Goal: Find specific page/section

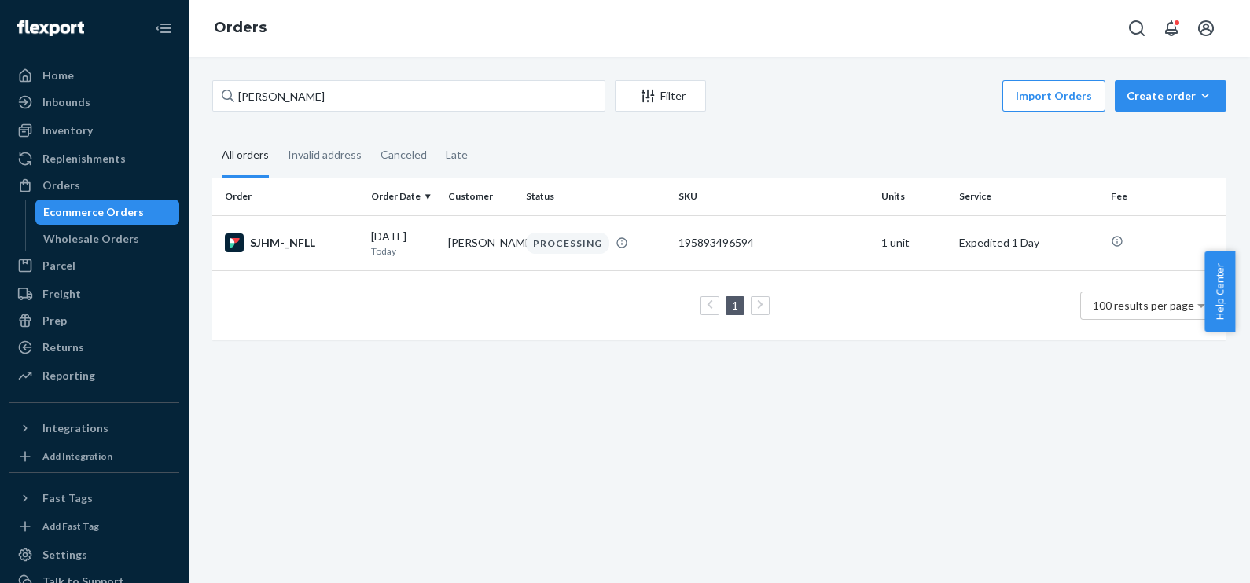
click at [330, 86] on input "[PERSON_NAME]" at bounding box center [408, 95] width 393 height 31
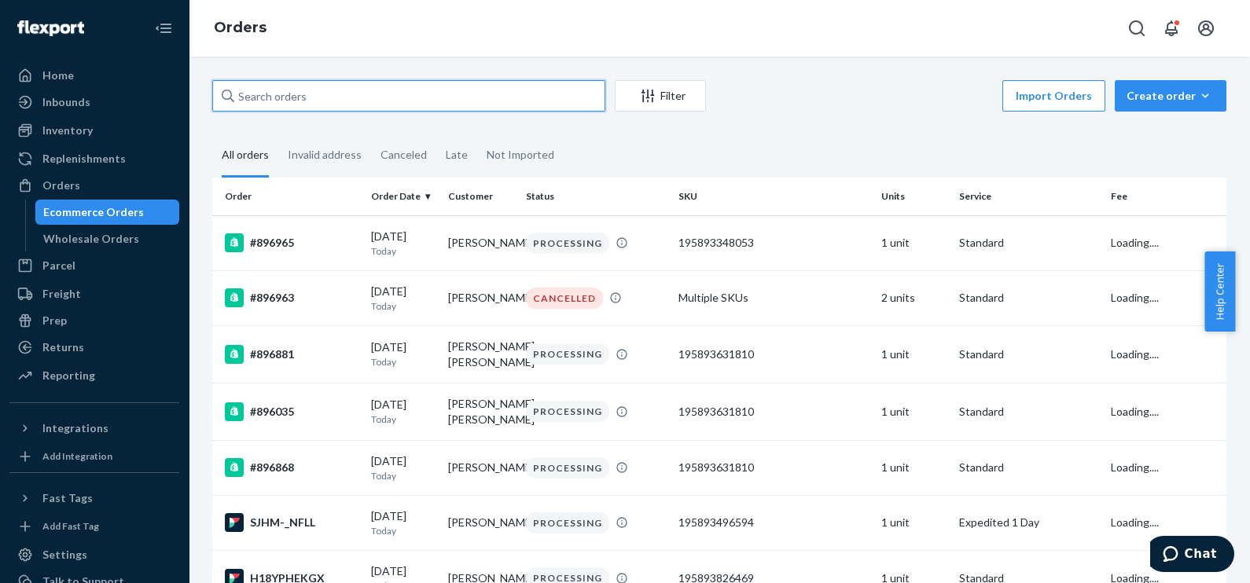
click at [322, 96] on input "text" at bounding box center [408, 95] width 393 height 31
paste input "[PERSON_NAME]"
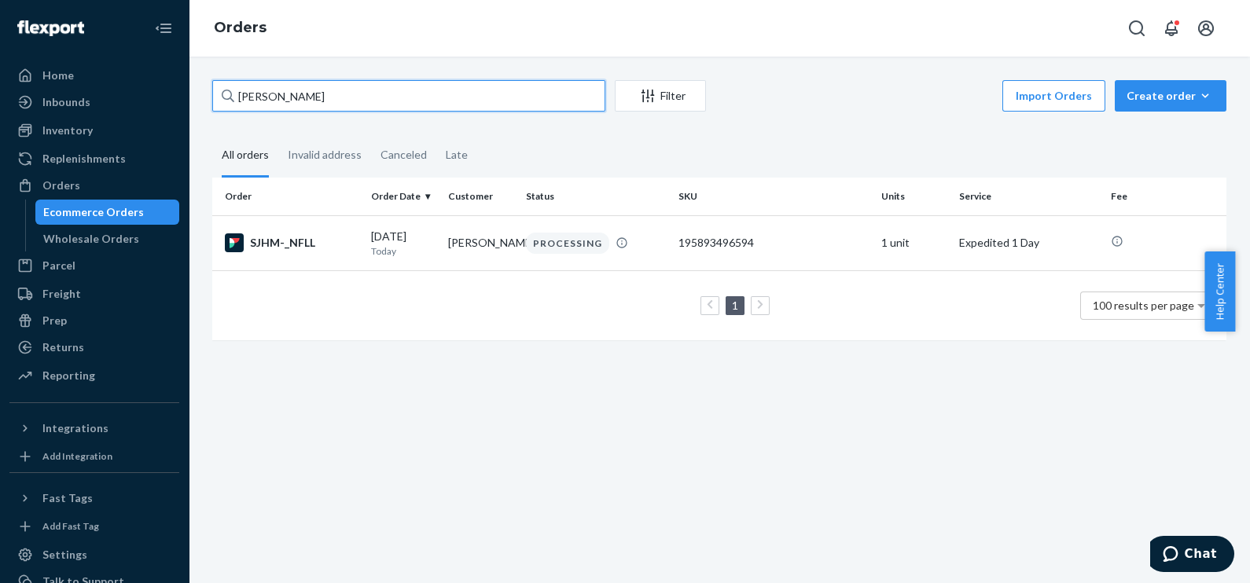
type input "[PERSON_NAME]"
